Goal: Transaction & Acquisition: Purchase product/service

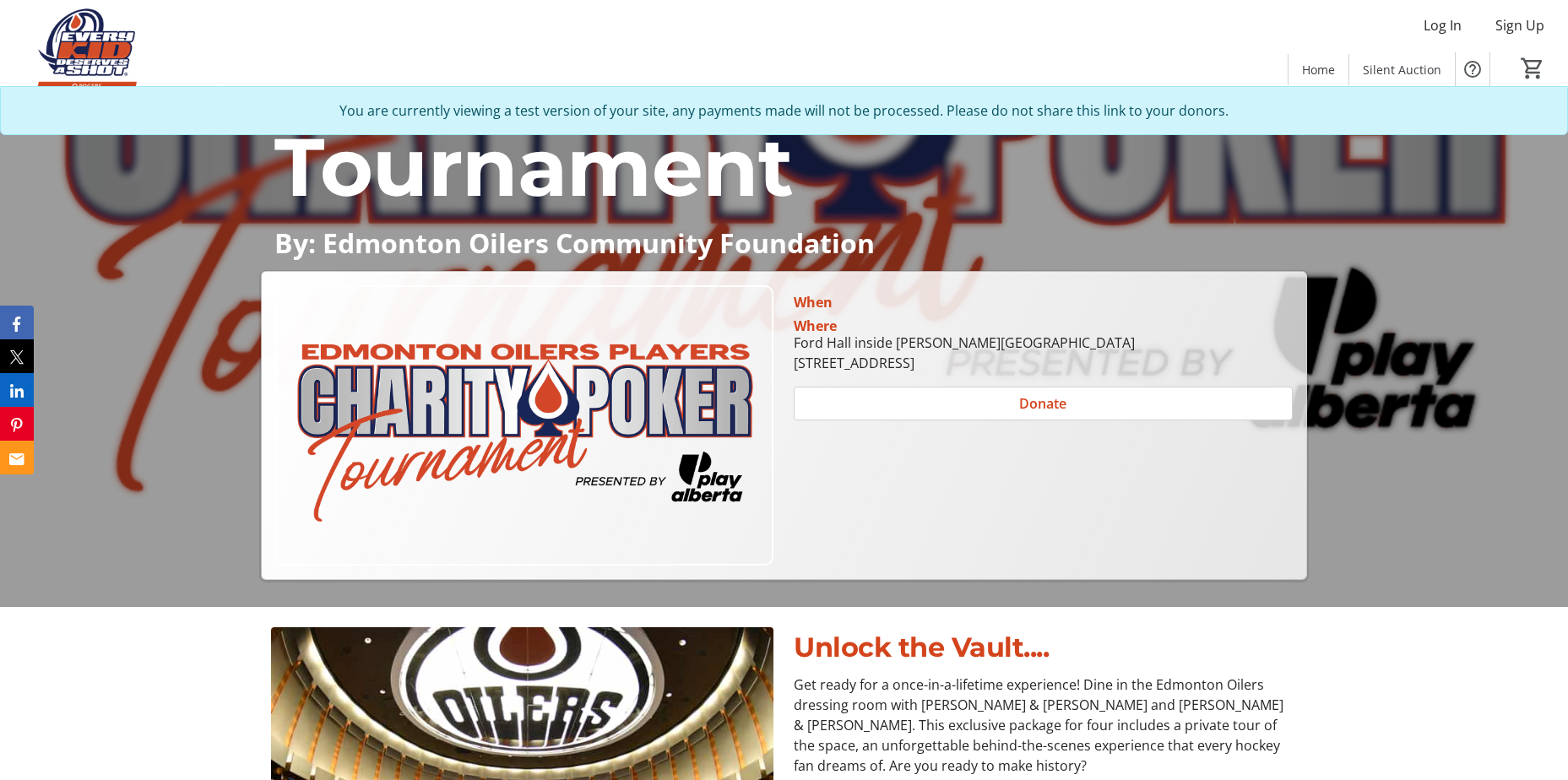
scroll to position [253, 0]
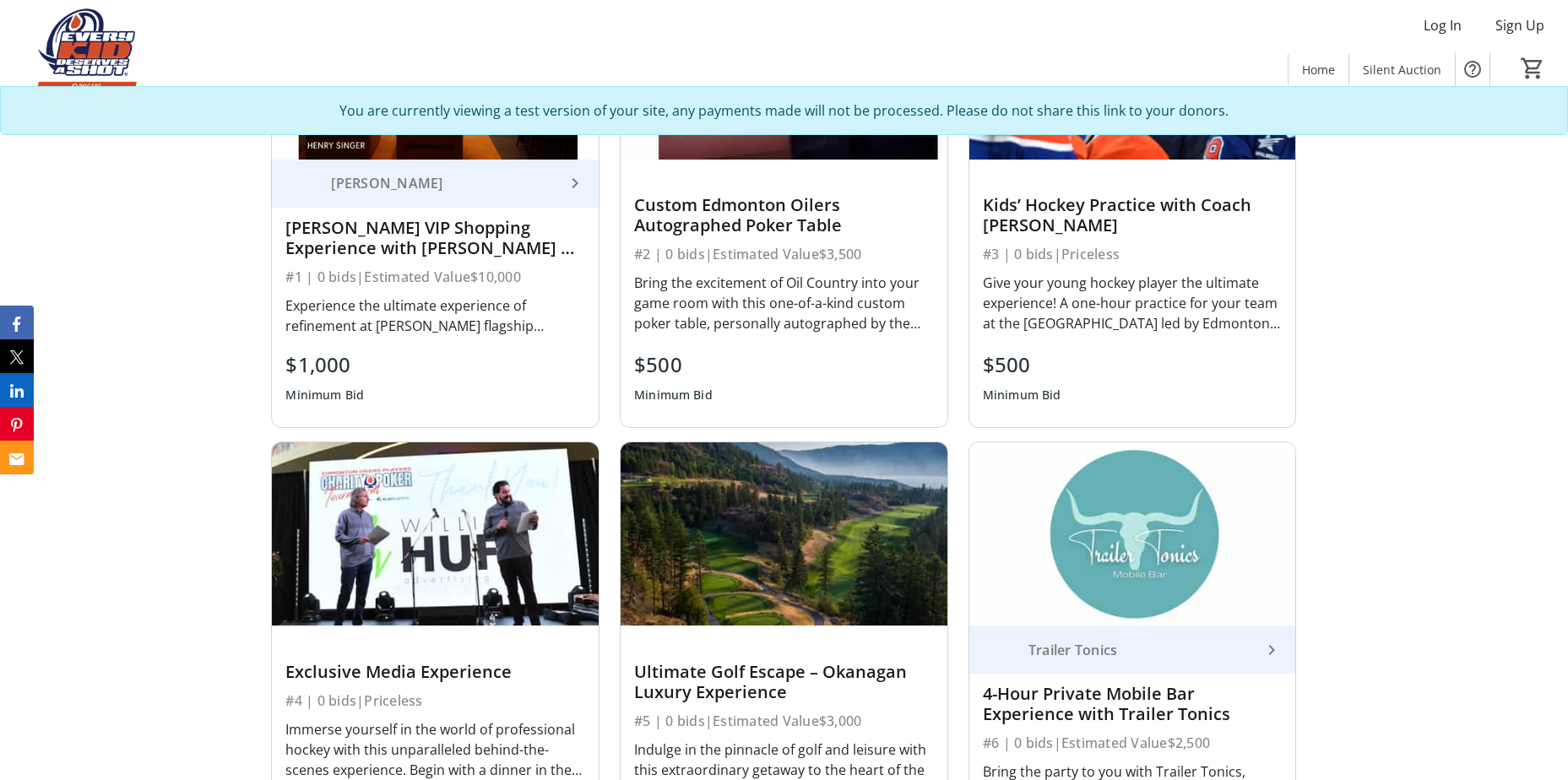
scroll to position [1351, 0]
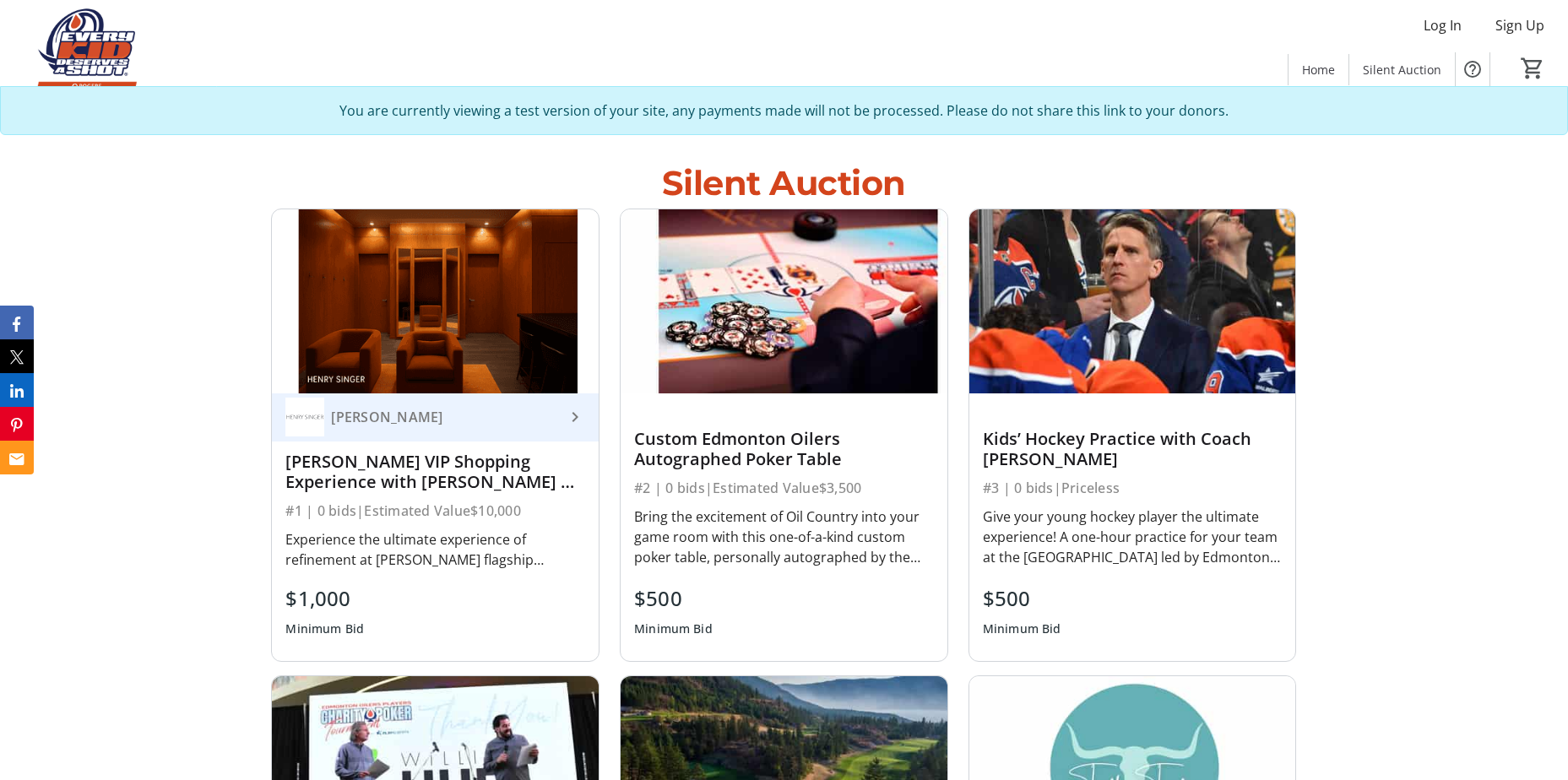
drag, startPoint x: 454, startPoint y: 329, endPoint x: 506, endPoint y: 325, distance: 52.2
click at [454, 329] on img at bounding box center [435, 301] width 327 height 183
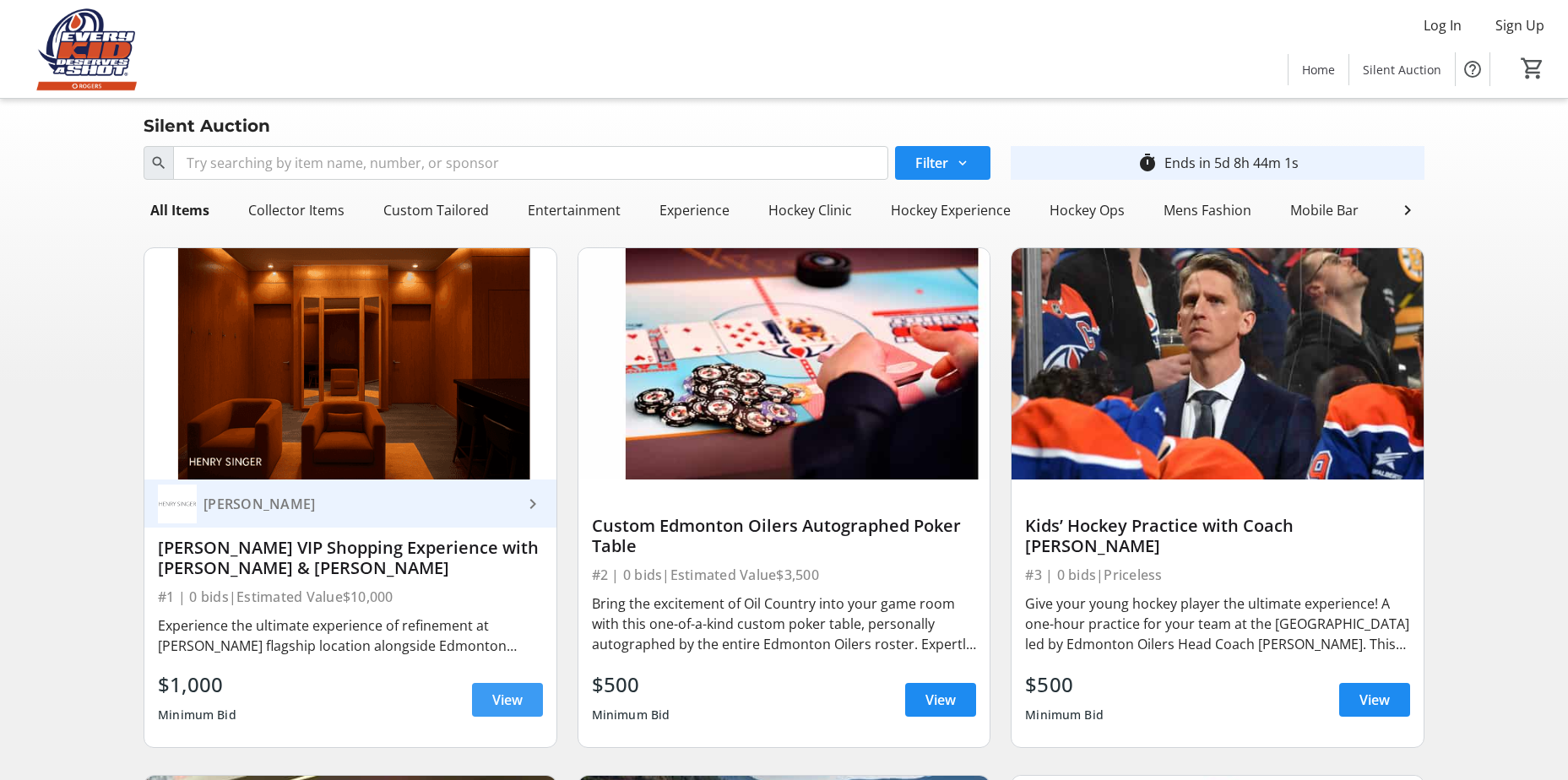
click at [502, 720] on span at bounding box center [507, 700] width 71 height 40
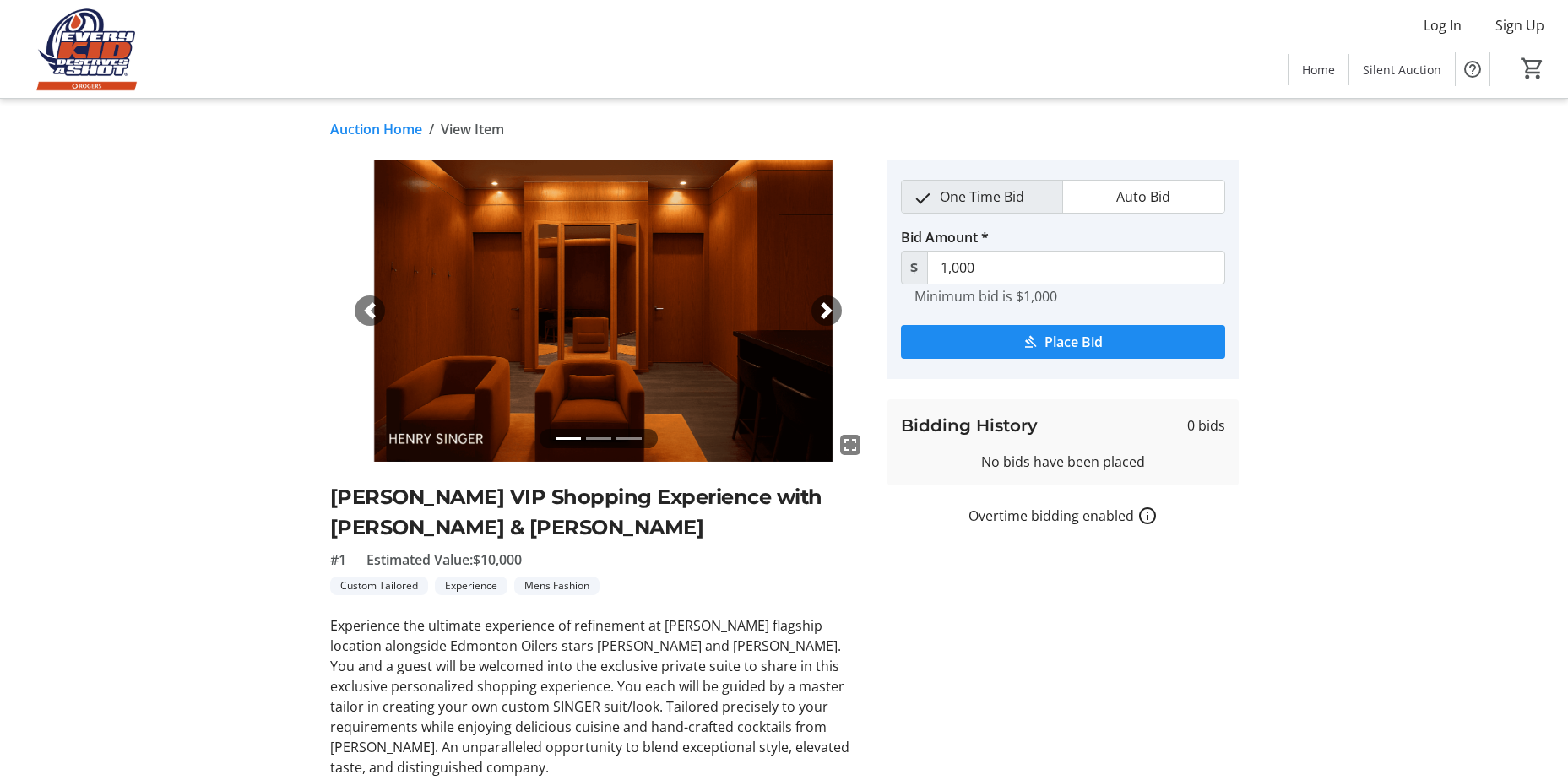
click at [833, 309] on span "button" at bounding box center [827, 310] width 17 height 17
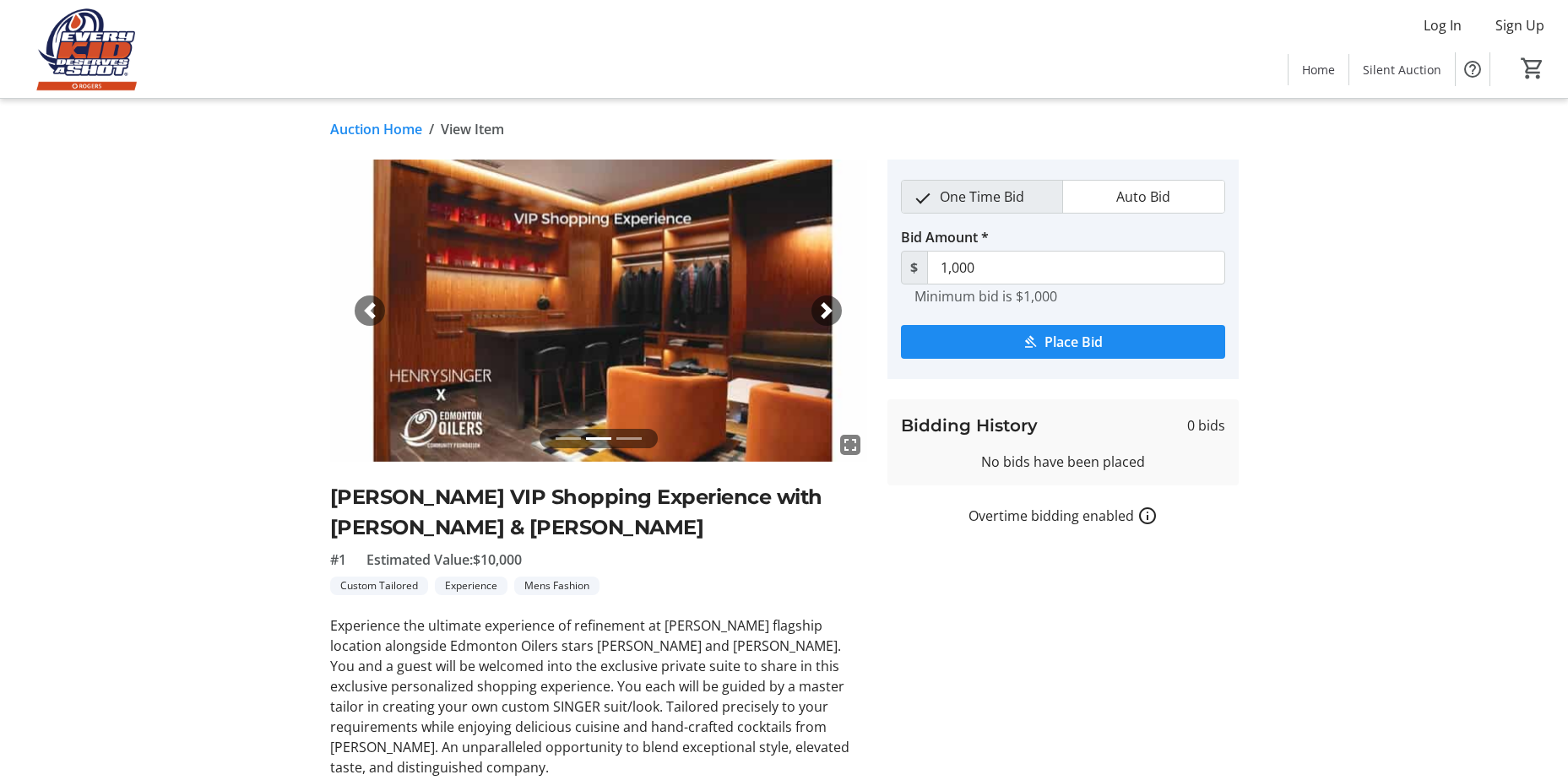
click at [833, 309] on span "button" at bounding box center [827, 310] width 17 height 17
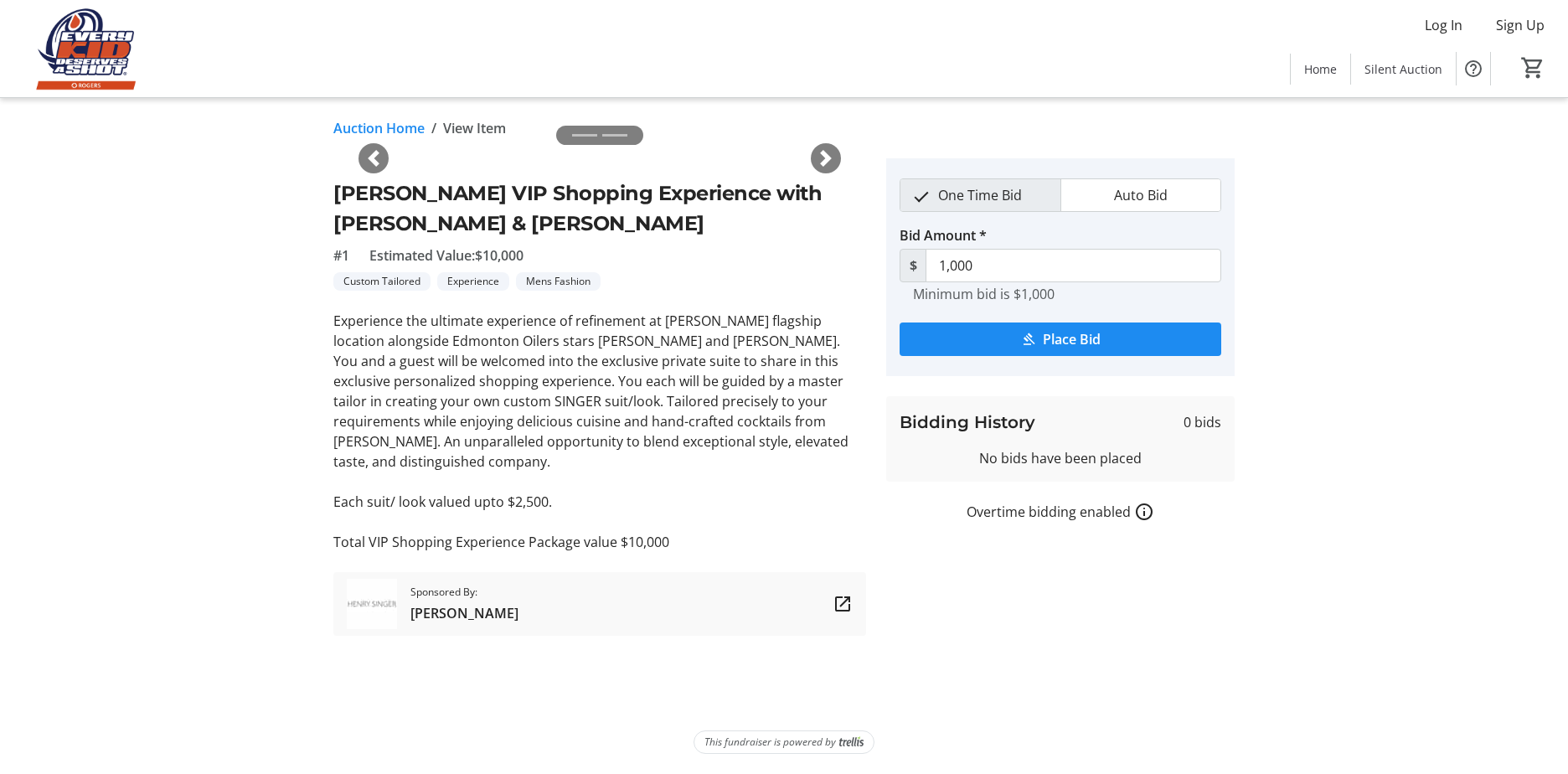
click at [825, 155] on span "button" at bounding box center [826, 159] width 17 height 17
